Goal: Task Accomplishment & Management: Manage account settings

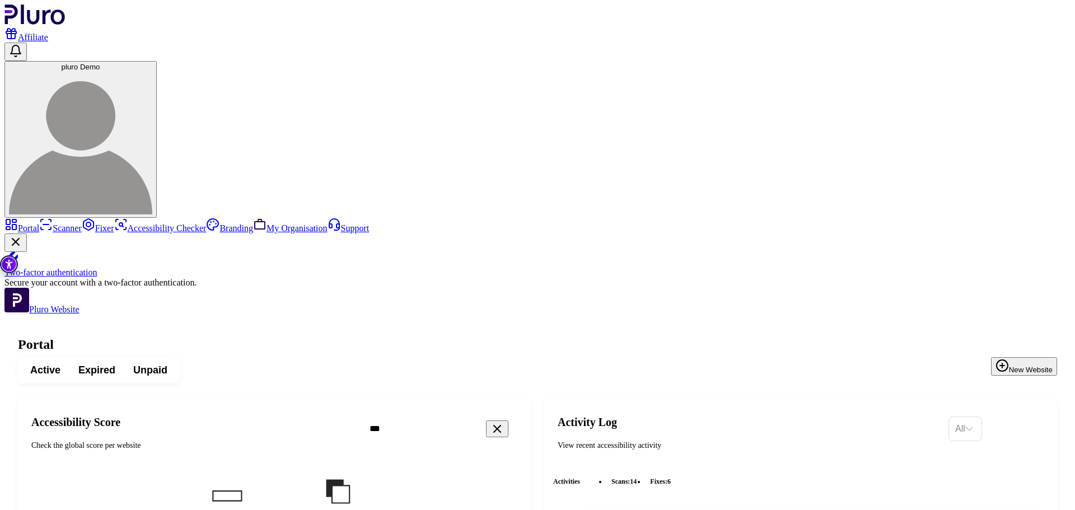
click at [504, 422] on icon "Clear search field" at bounding box center [497, 428] width 13 height 13
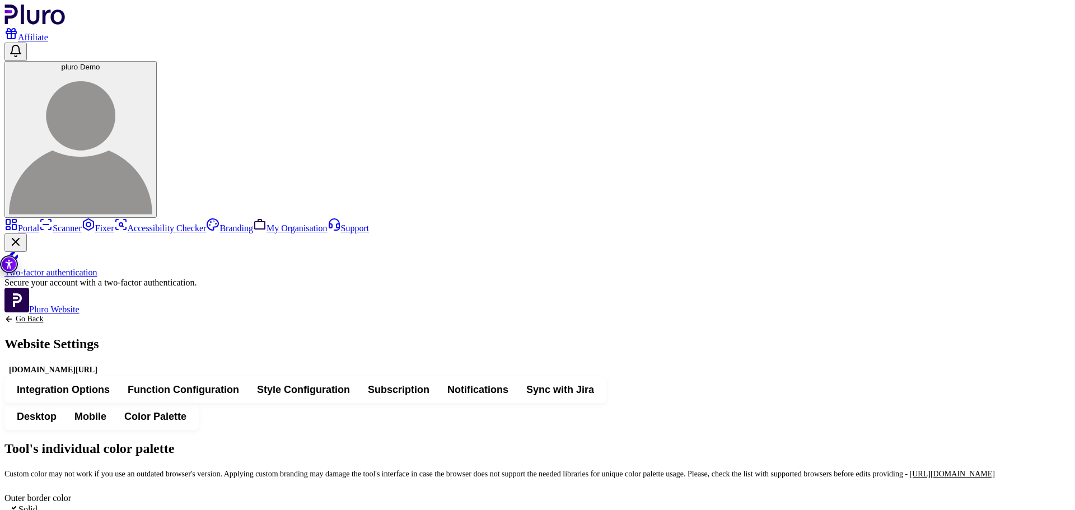
click at [110, 383] on span "Integration Options" at bounding box center [63, 389] width 93 height 13
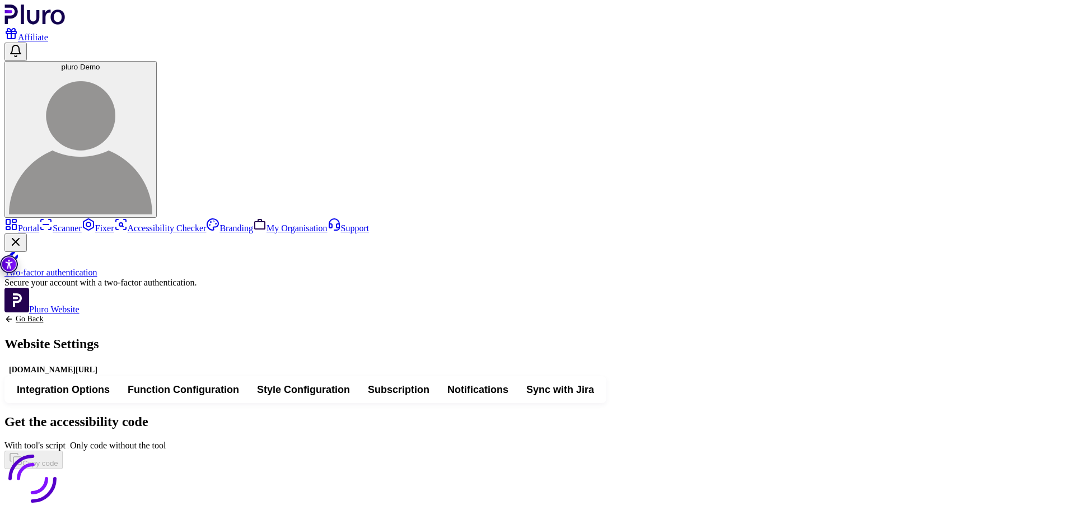
click at [239, 383] on span "Function Configuration" at bounding box center [183, 389] width 111 height 13
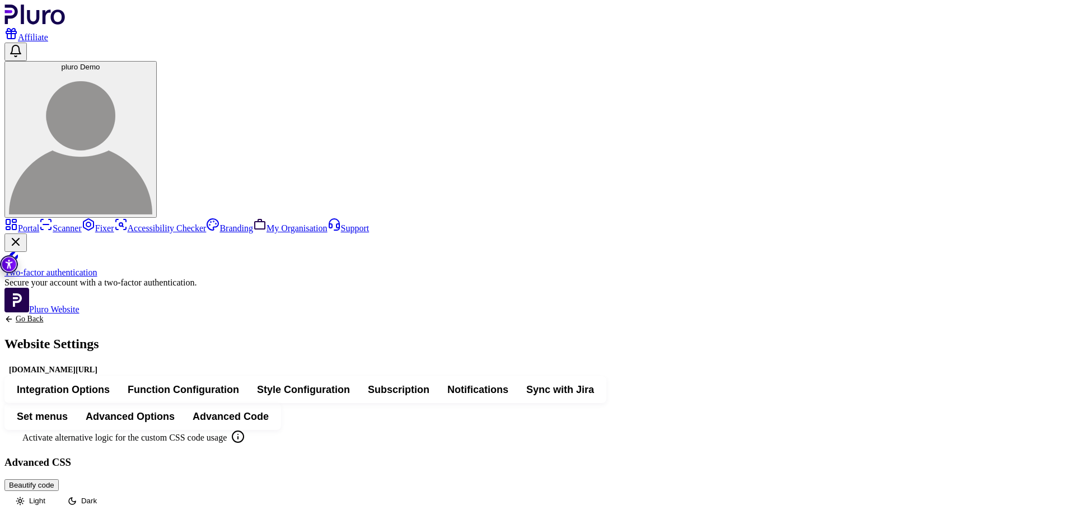
click at [68, 410] on span "Set menus" at bounding box center [42, 416] width 51 height 13
click at [175, 410] on span "Advanced Options" at bounding box center [130, 416] width 89 height 13
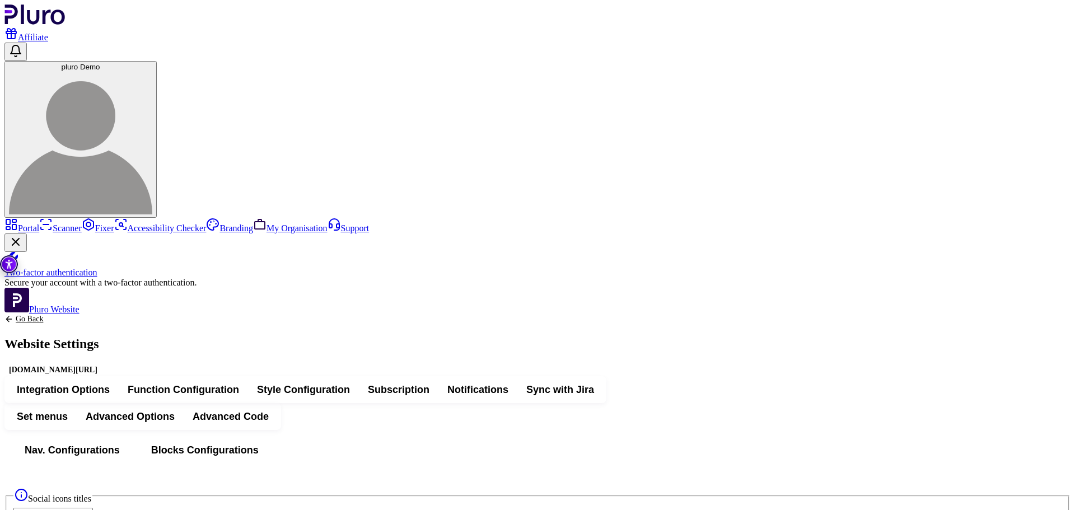
click at [120, 444] on span "Nav. Configurations" at bounding box center [72, 450] width 95 height 13
drag, startPoint x: 495, startPoint y: 140, endPoint x: 258, endPoint y: 76, distance: 245.5
click at [102, 337] on h1 "Website Settings" at bounding box center [52, 343] width 97 height 13
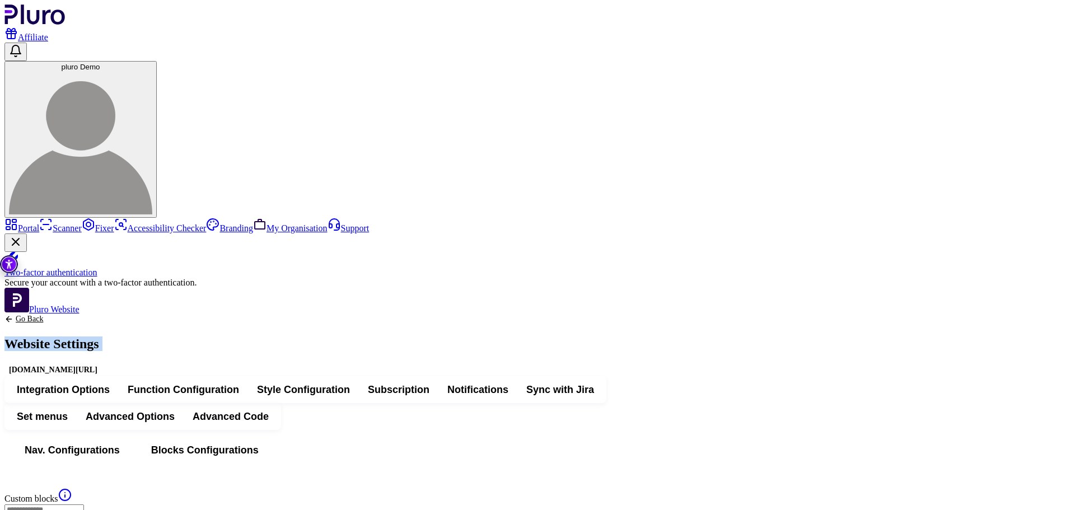
click at [102, 337] on h1 "Website Settings" at bounding box center [52, 343] width 97 height 13
copy h1 "Website Settings"
